Goal: Obtain resource: Obtain resource

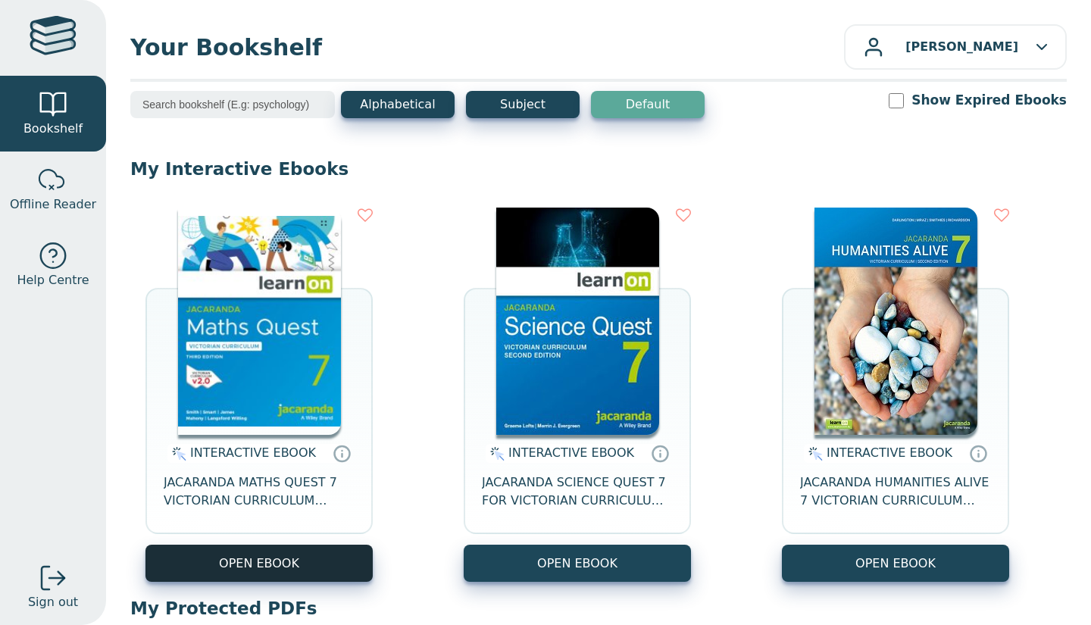
click at [323, 556] on button "OPEN EBOOK" at bounding box center [258, 563] width 227 height 37
